Goal: Transaction & Acquisition: Purchase product/service

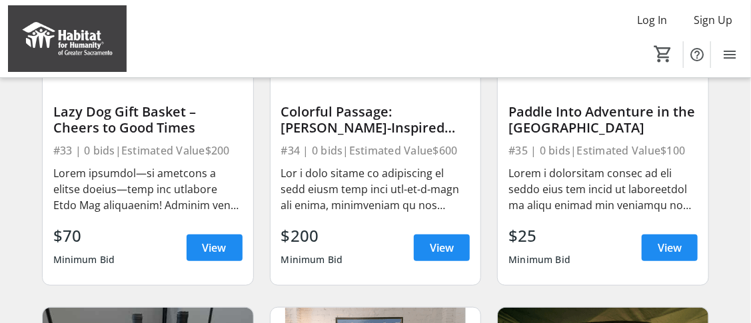
scroll to position [2330, 0]
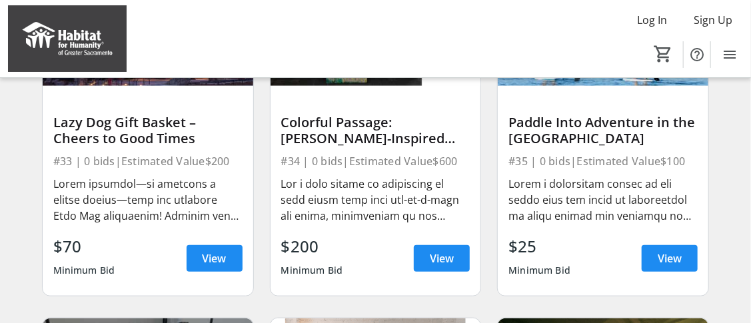
click at [564, 135] on div "Paddle Into Adventure in the [GEOGRAPHIC_DATA]" at bounding box center [602, 131] width 189 height 32
click at [665, 263] on span "View" at bounding box center [669, 258] width 24 height 16
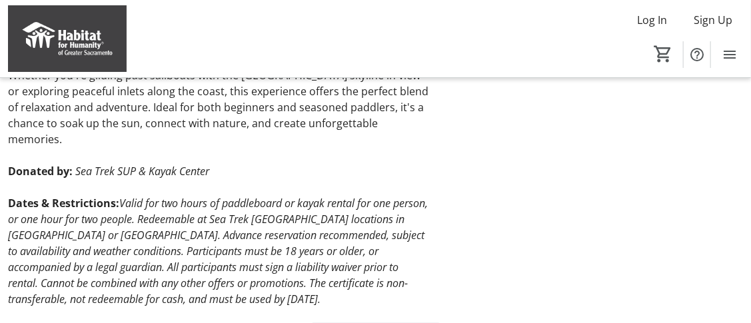
scroll to position [523, 0]
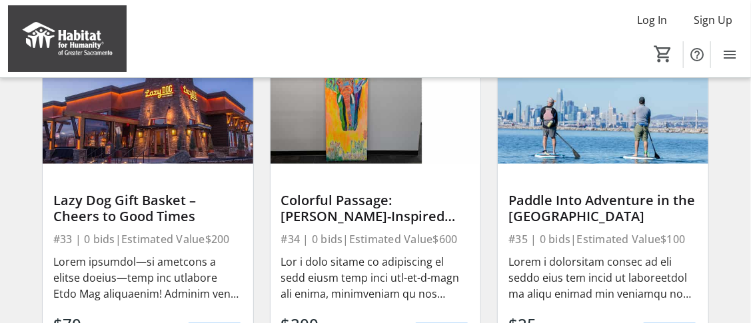
scroll to position [2301, 0]
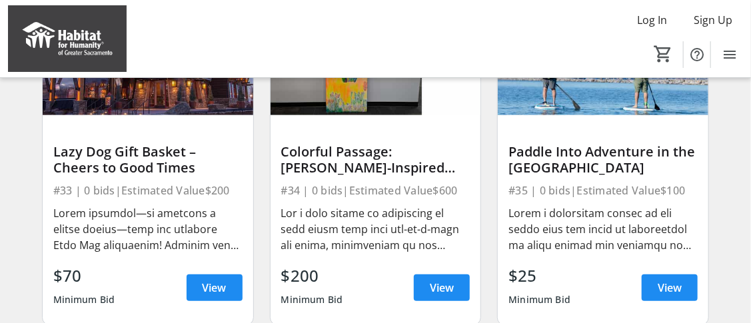
click at [165, 108] on img at bounding box center [148, 56] width 210 height 119
click at [229, 297] on span at bounding box center [214, 288] width 56 height 32
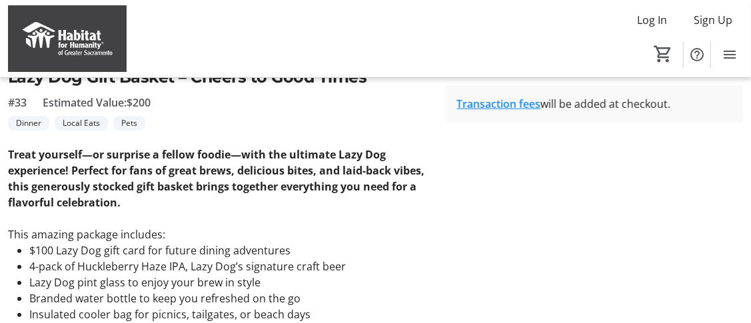
scroll to position [332, 0]
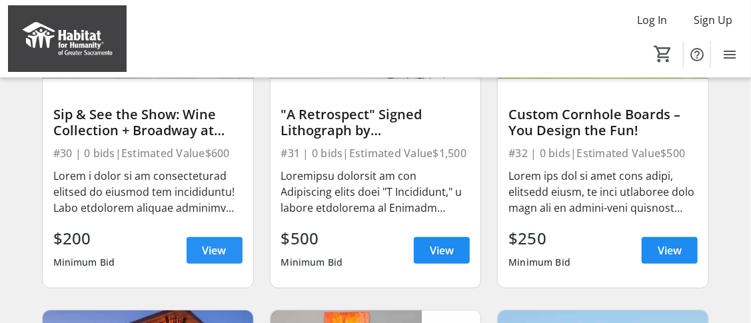
scroll to position [1968, 0]
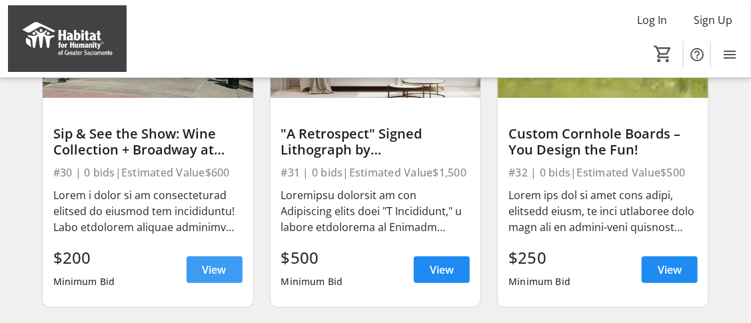
click at [226, 270] on span "View" at bounding box center [214, 270] width 24 height 16
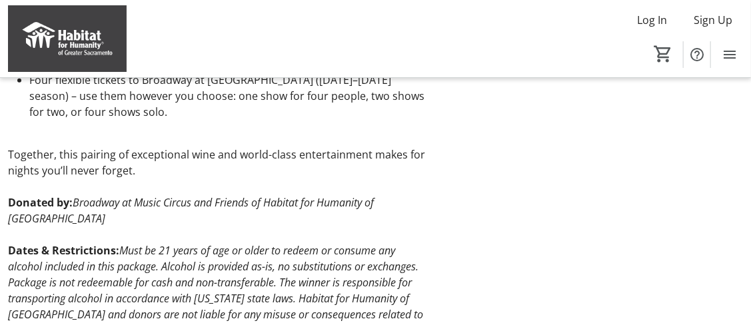
scroll to position [466, 0]
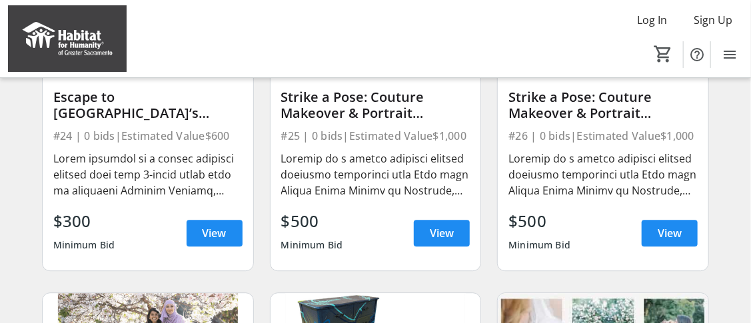
scroll to position [1302, 0]
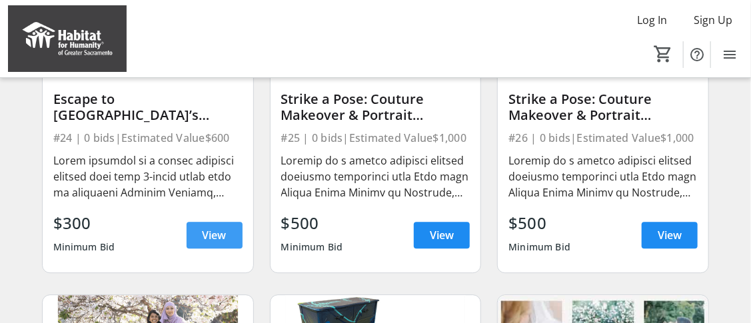
click at [210, 239] on span "View" at bounding box center [214, 235] width 24 height 16
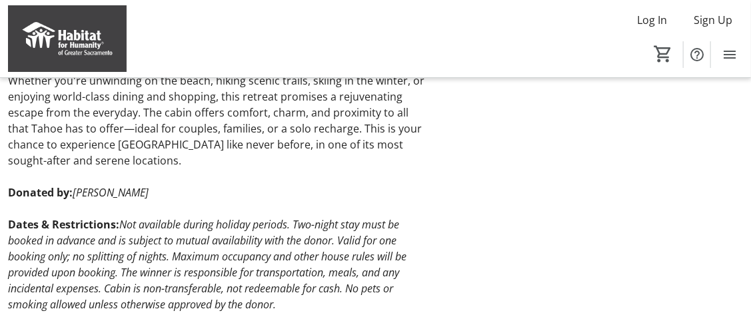
scroll to position [456, 0]
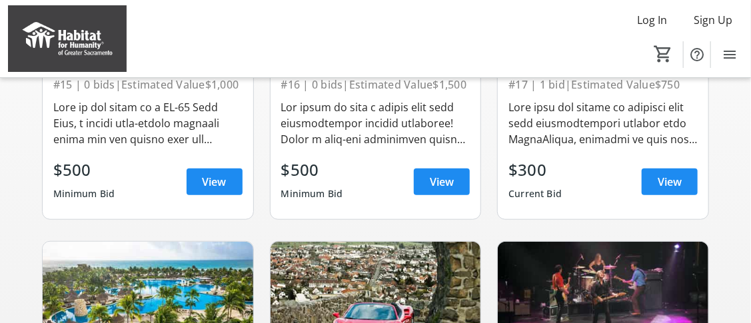
scroll to position [303, 0]
